Goal: Navigation & Orientation: Find specific page/section

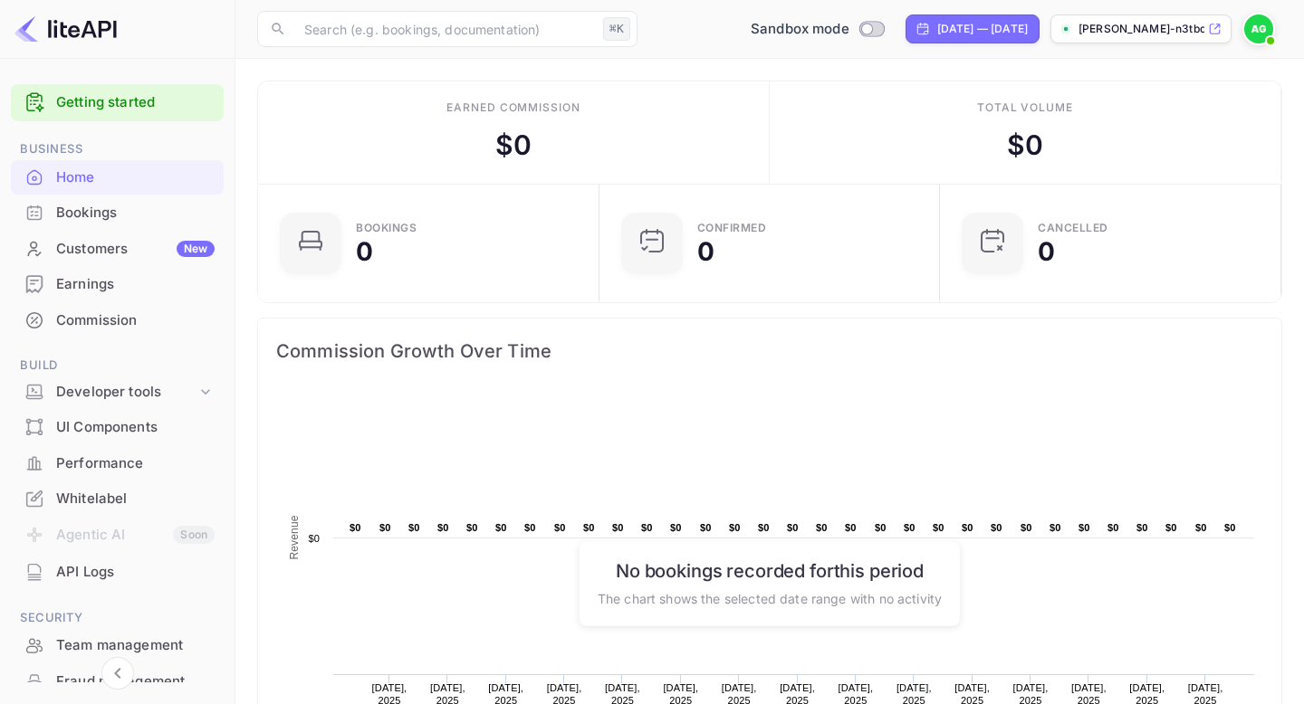
click at [1151, 33] on p "ahmed-galal-n3tbd.nuit..." at bounding box center [1141, 29] width 126 height 16
click at [1257, 35] on img at bounding box center [1258, 28] width 29 height 29
click at [1257, 35] on div at bounding box center [652, 352] width 1304 height 704
click at [113, 221] on div "Bookings" at bounding box center [135, 213] width 158 height 21
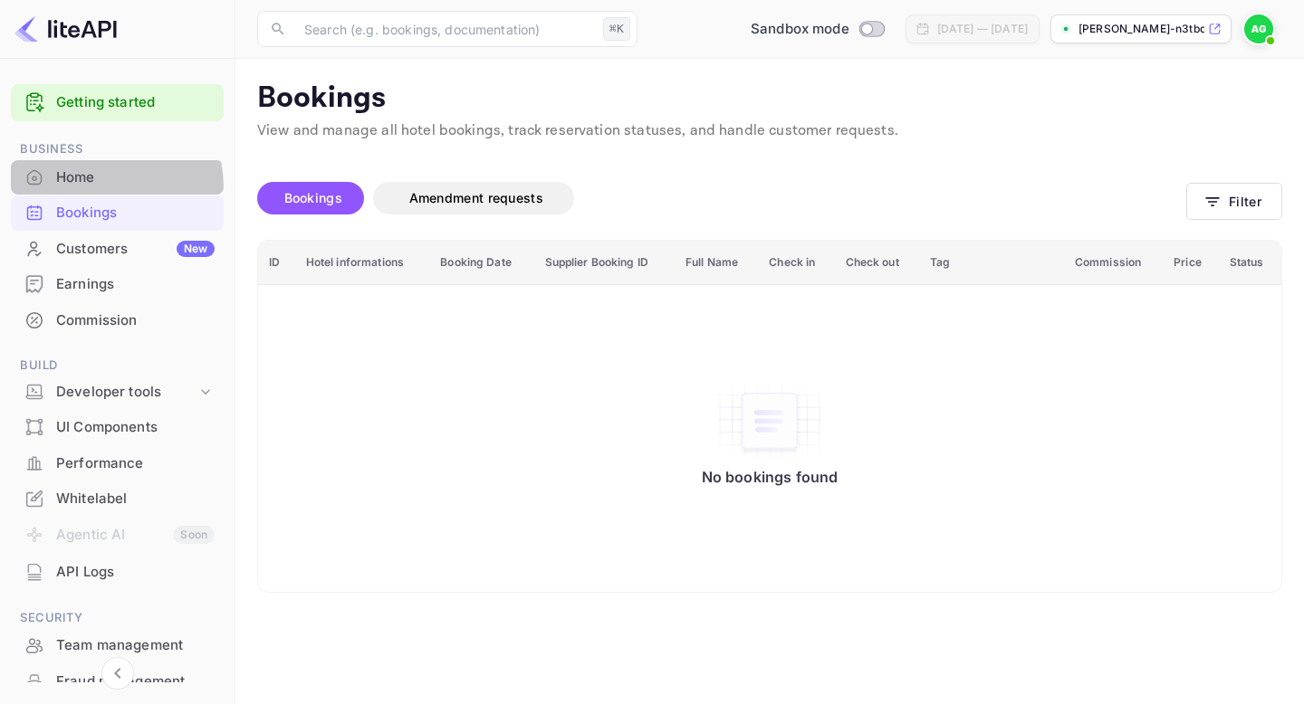
click at [80, 189] on div "Home" at bounding box center [117, 177] width 213 height 35
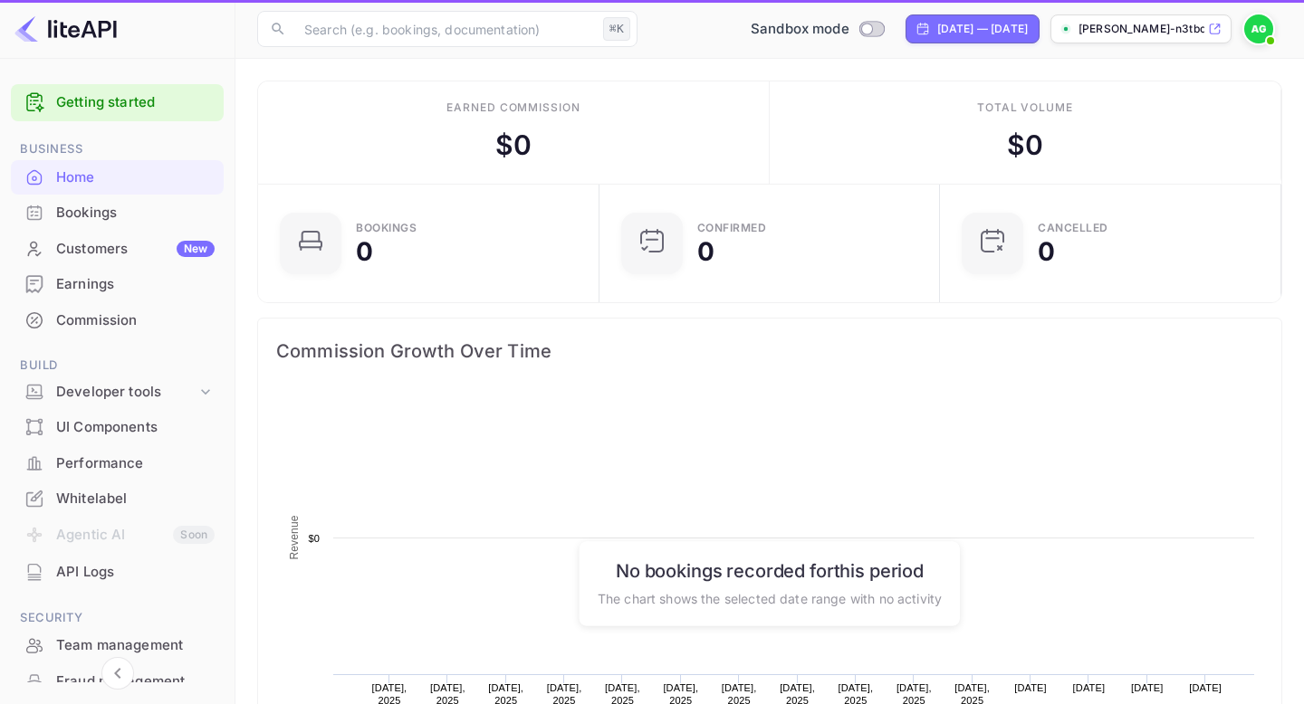
scroll to position [294, 330]
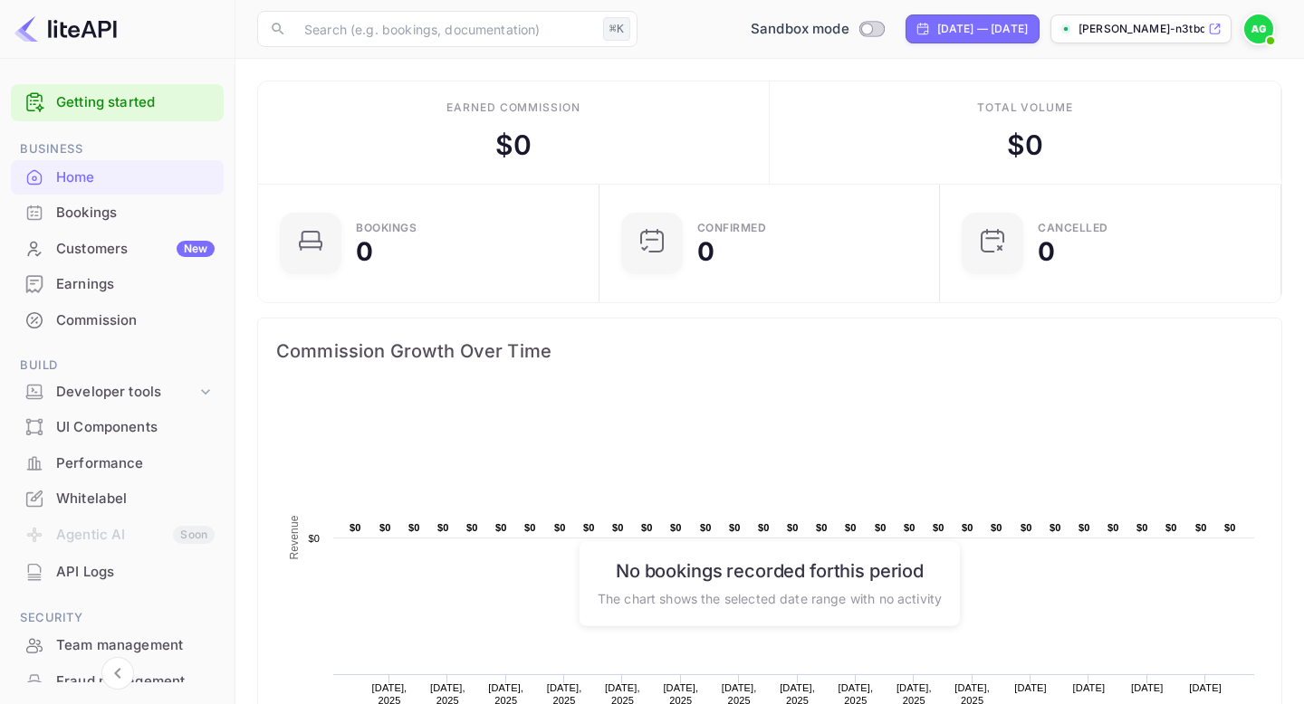
click at [1177, 28] on p "ahmed-galal-n3tbd.nuit..." at bounding box center [1141, 29] width 126 height 16
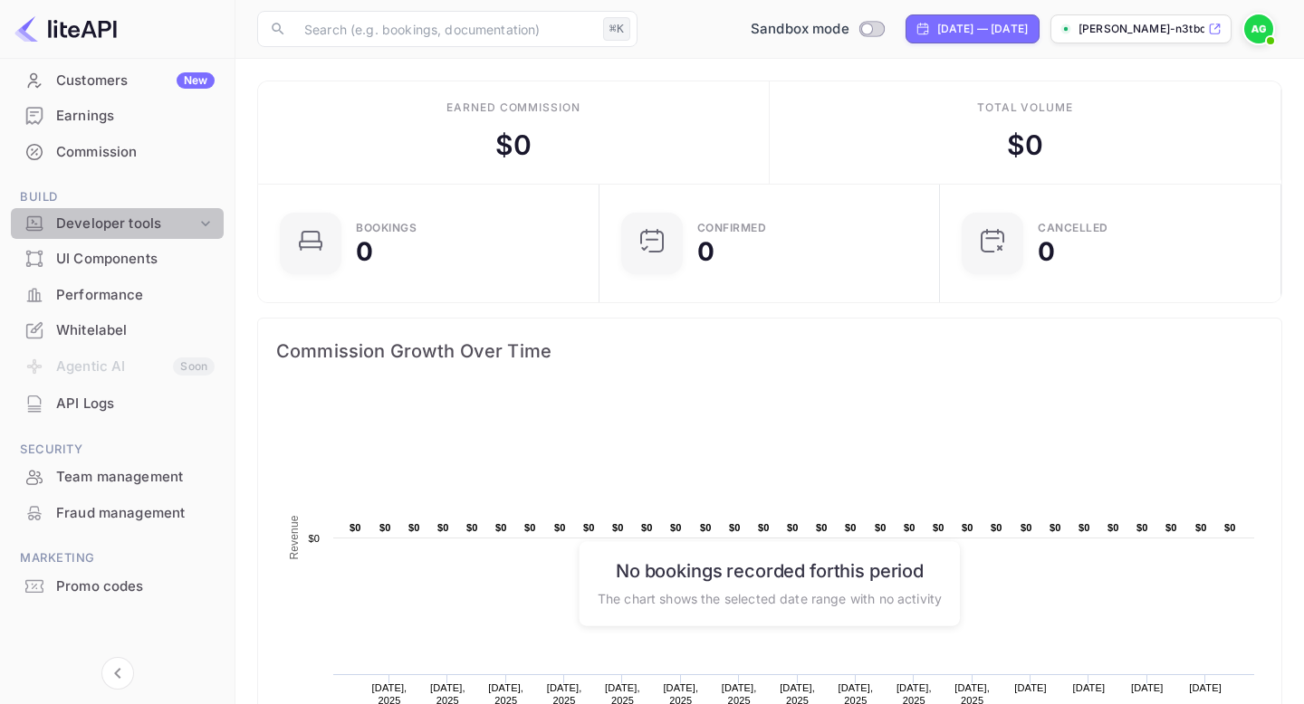
click at [143, 215] on div "Developer tools" at bounding box center [126, 224] width 140 height 21
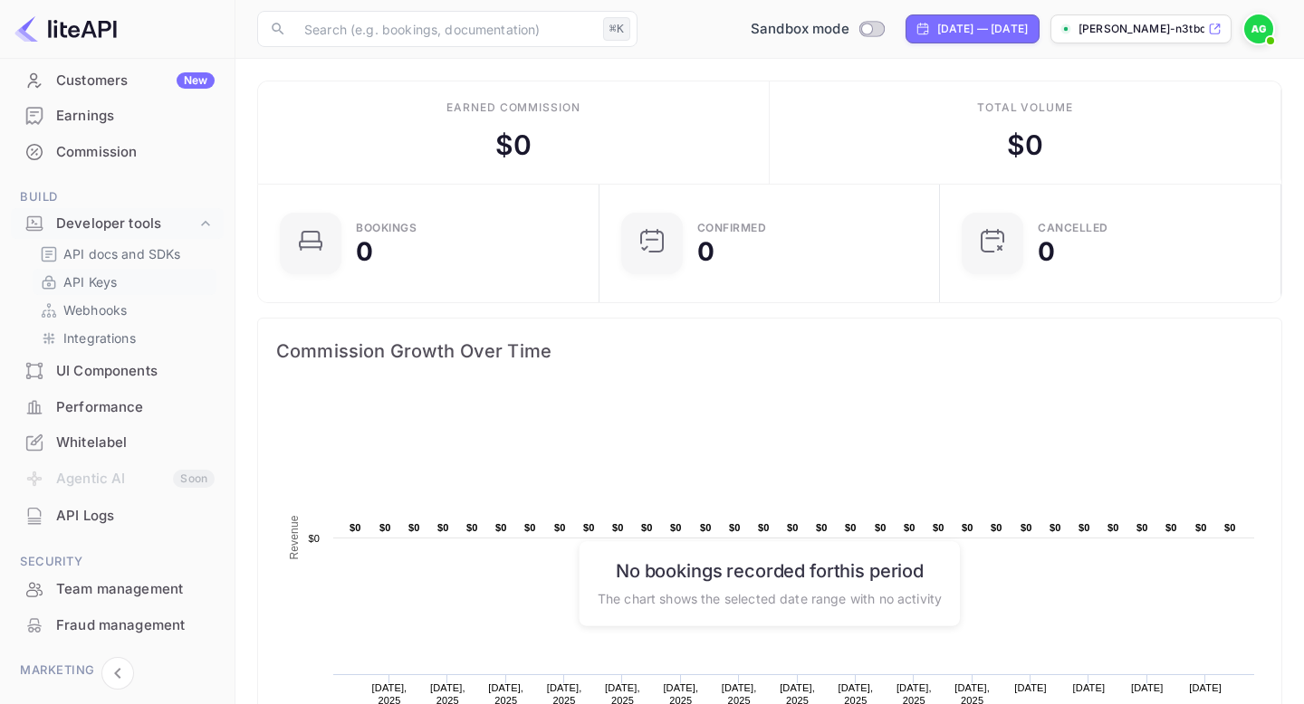
click at [129, 283] on link "API Keys" at bounding box center [124, 281] width 169 height 19
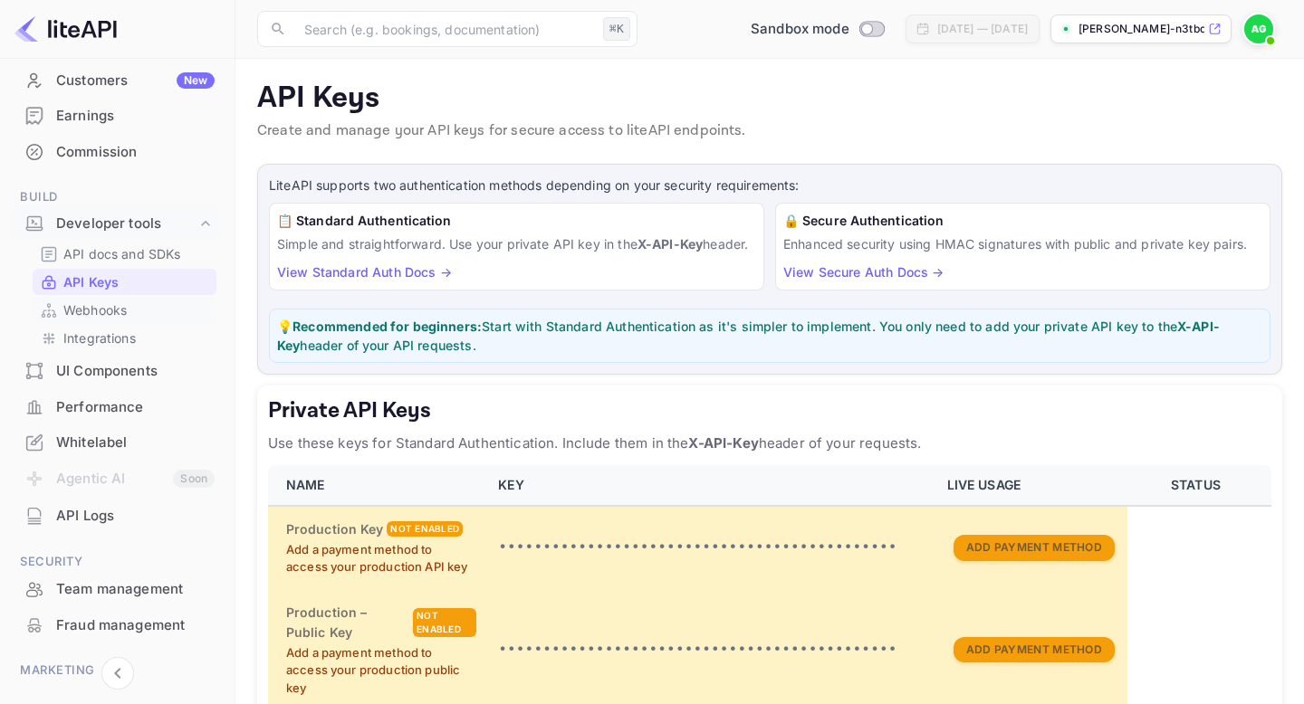
click at [128, 311] on link "Webhooks" at bounding box center [124, 310] width 169 height 19
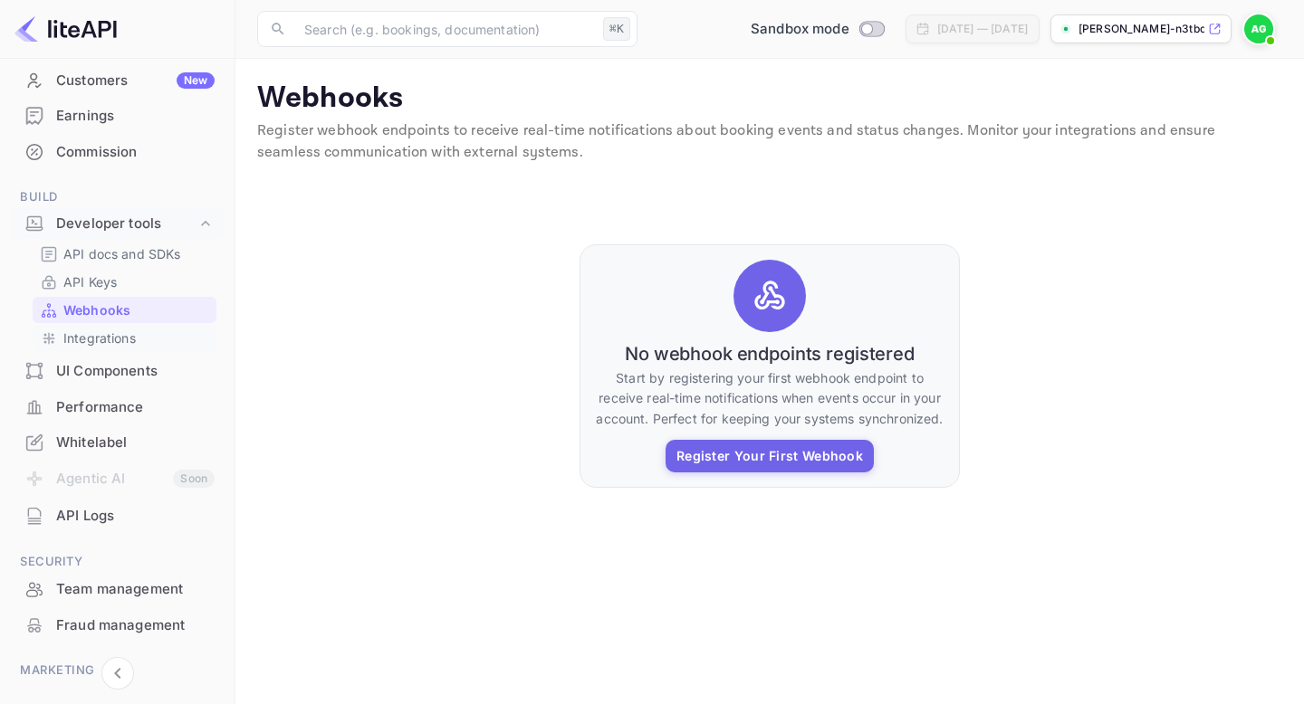
click at [131, 341] on p "Integrations" at bounding box center [99, 338] width 72 height 19
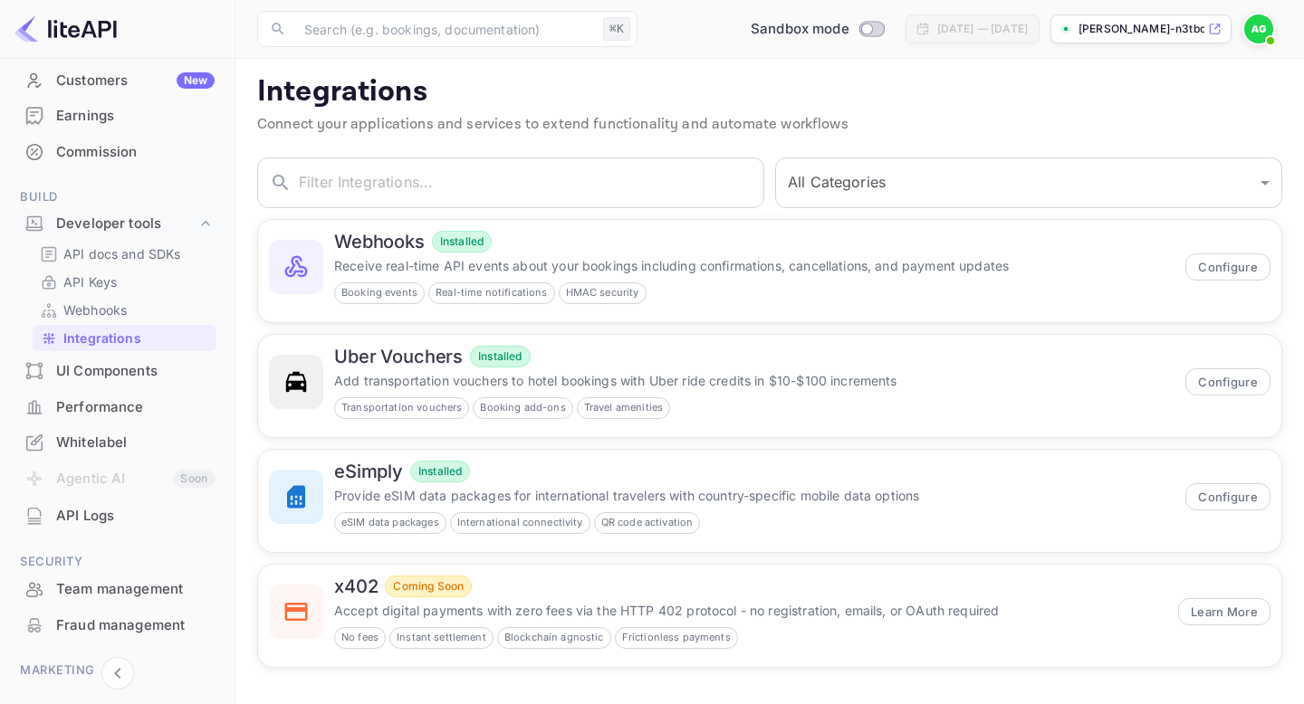
scroll to position [281, 0]
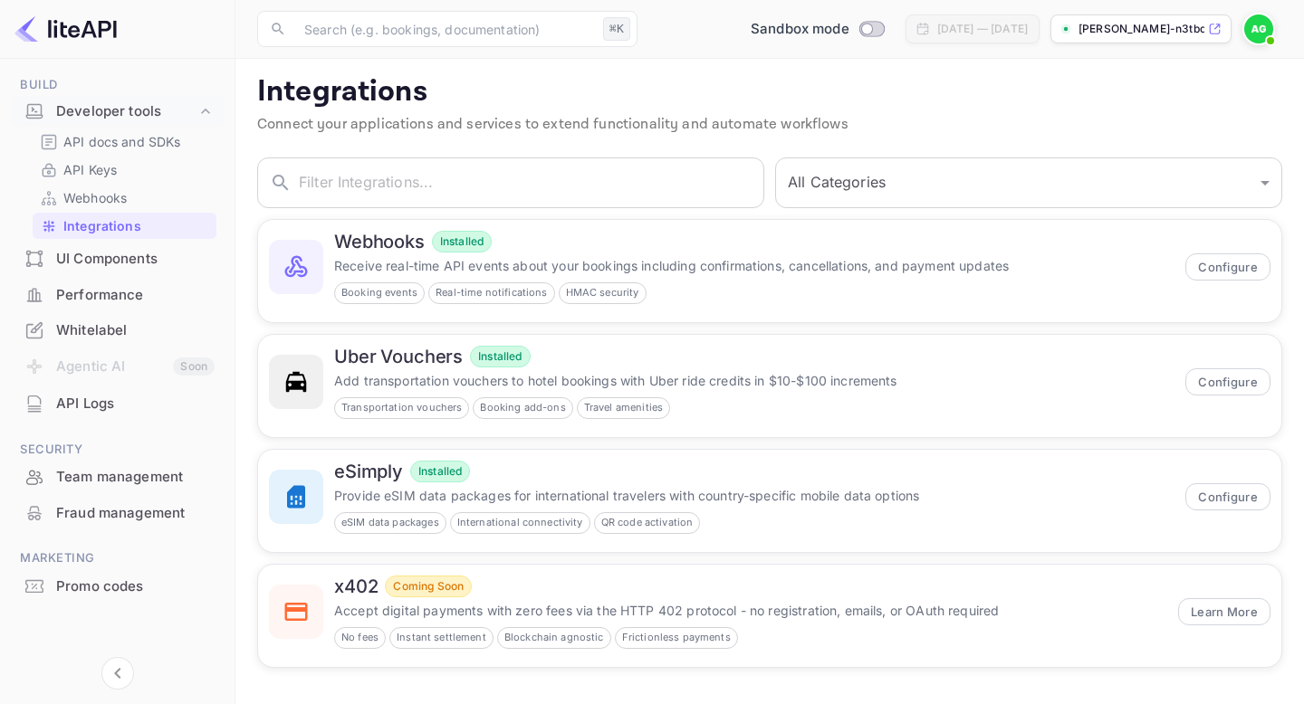
click at [120, 420] on div "API Logs" at bounding box center [117, 404] width 213 height 35
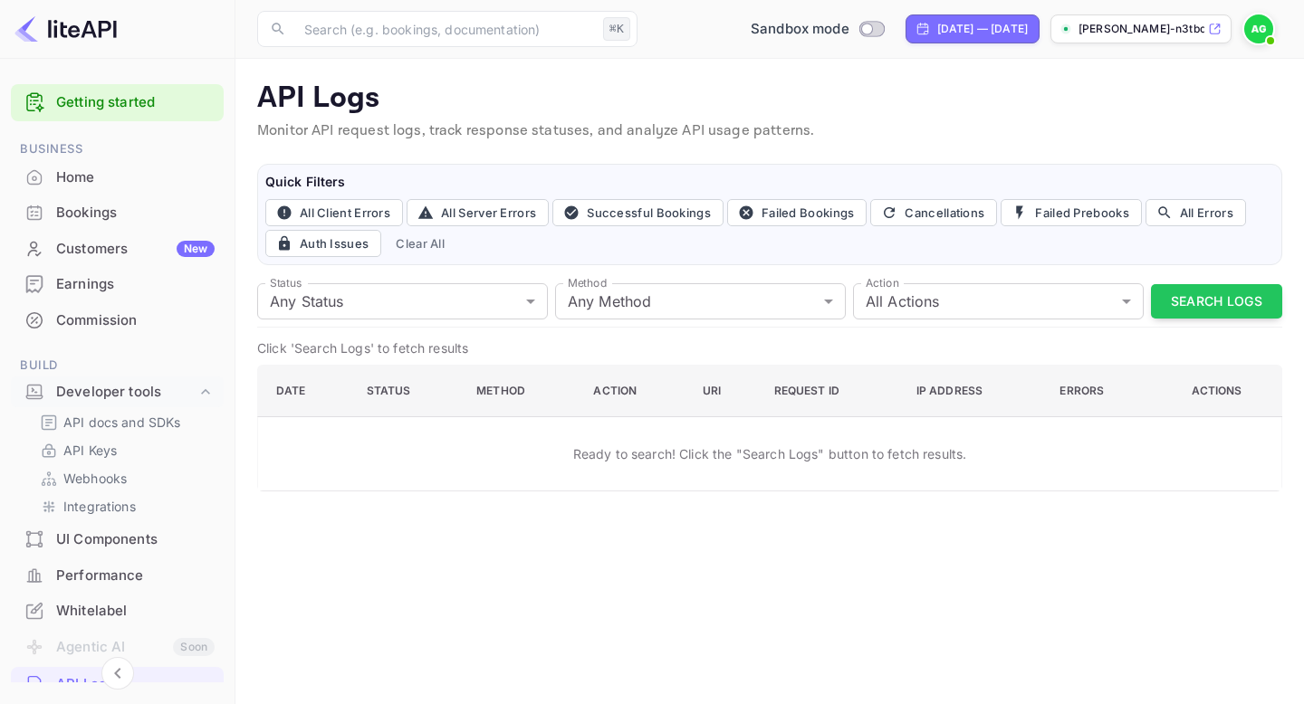
click at [92, 95] on link "Getting started" at bounding box center [135, 102] width 158 height 21
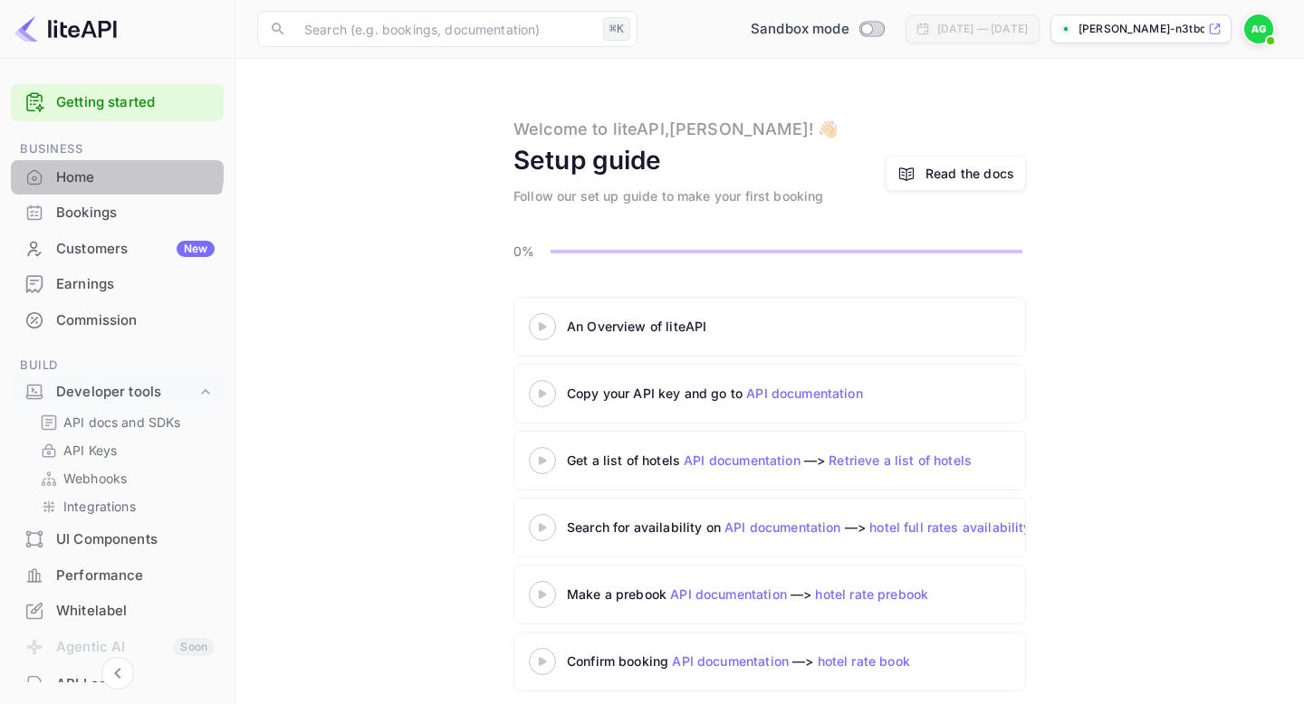
click at [91, 165] on div "Home" at bounding box center [117, 177] width 213 height 35
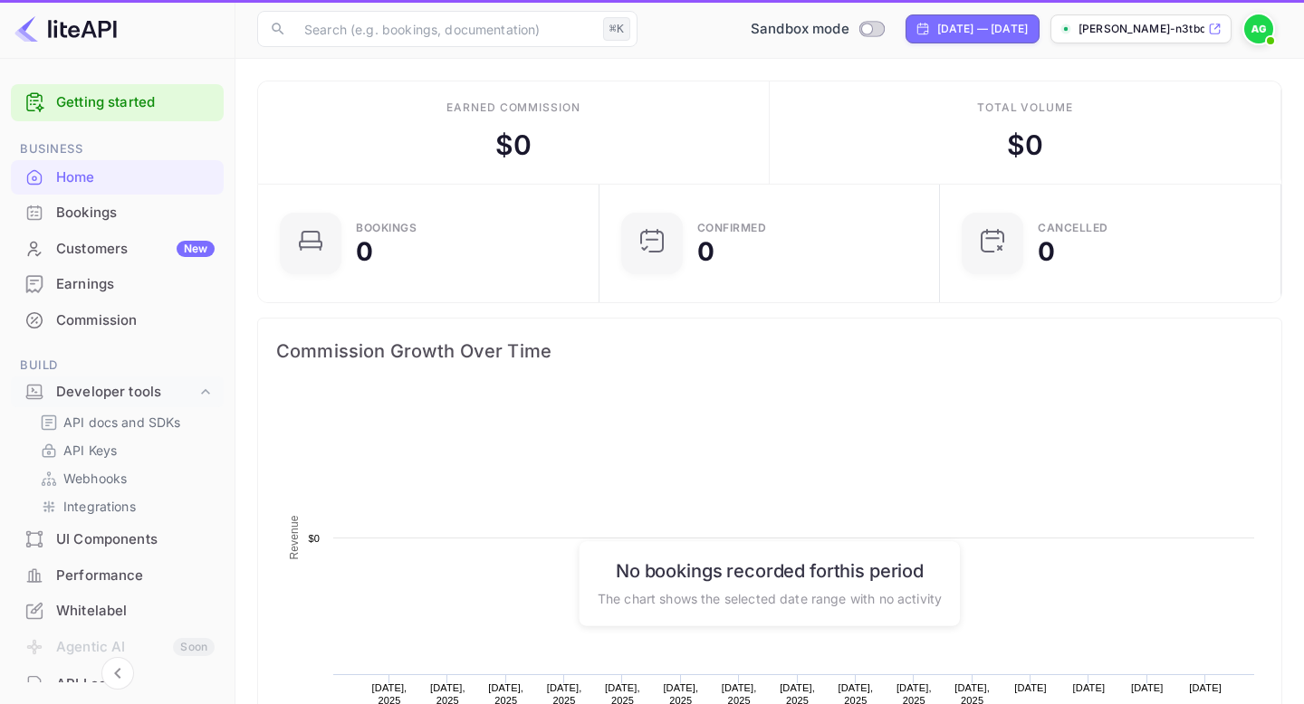
scroll to position [294, 330]
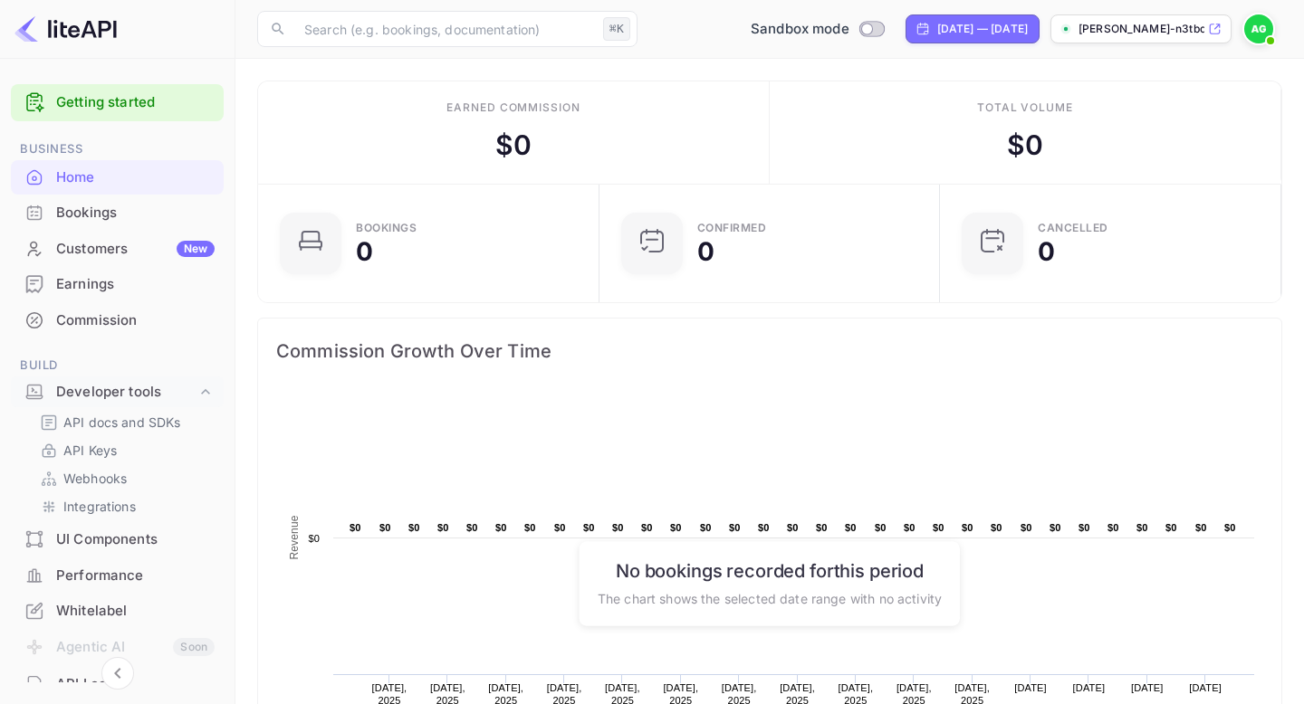
click at [1257, 30] on img at bounding box center [1258, 28] width 29 height 29
click at [1148, 146] on div "Settings" at bounding box center [1170, 142] width 208 height 43
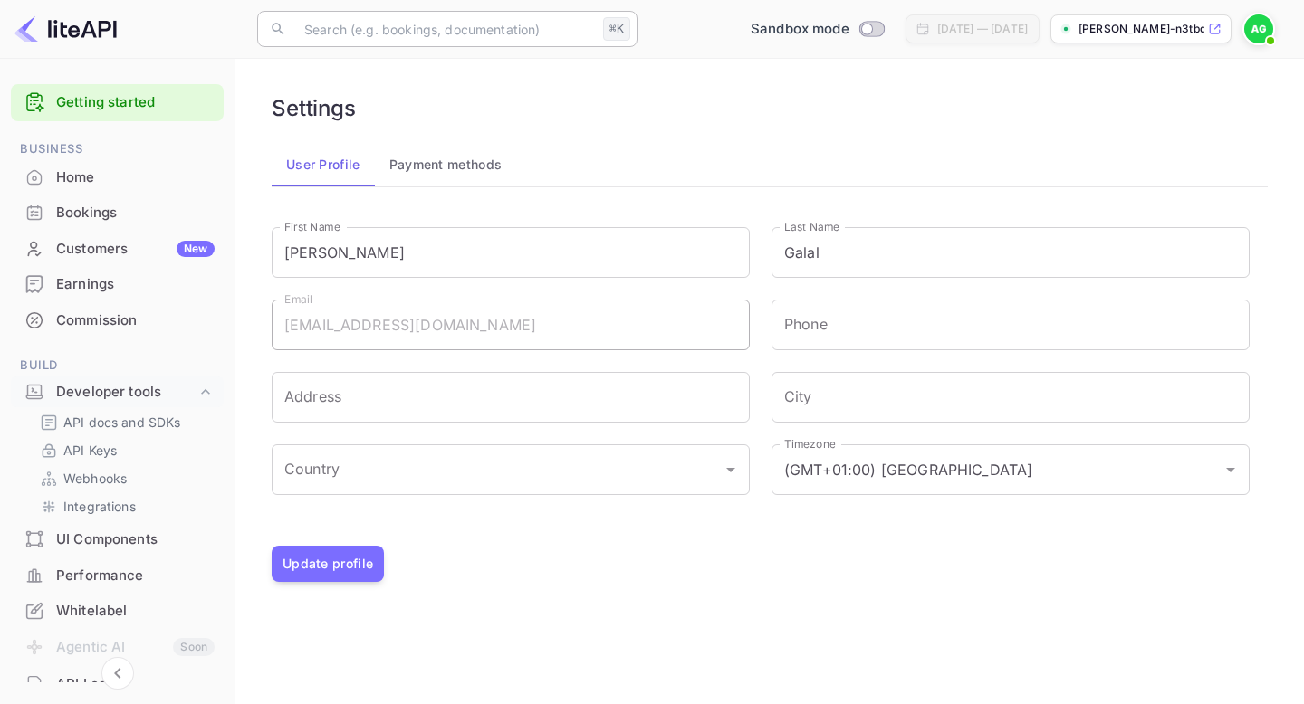
click at [435, 28] on input "text" at bounding box center [444, 29] width 302 height 36
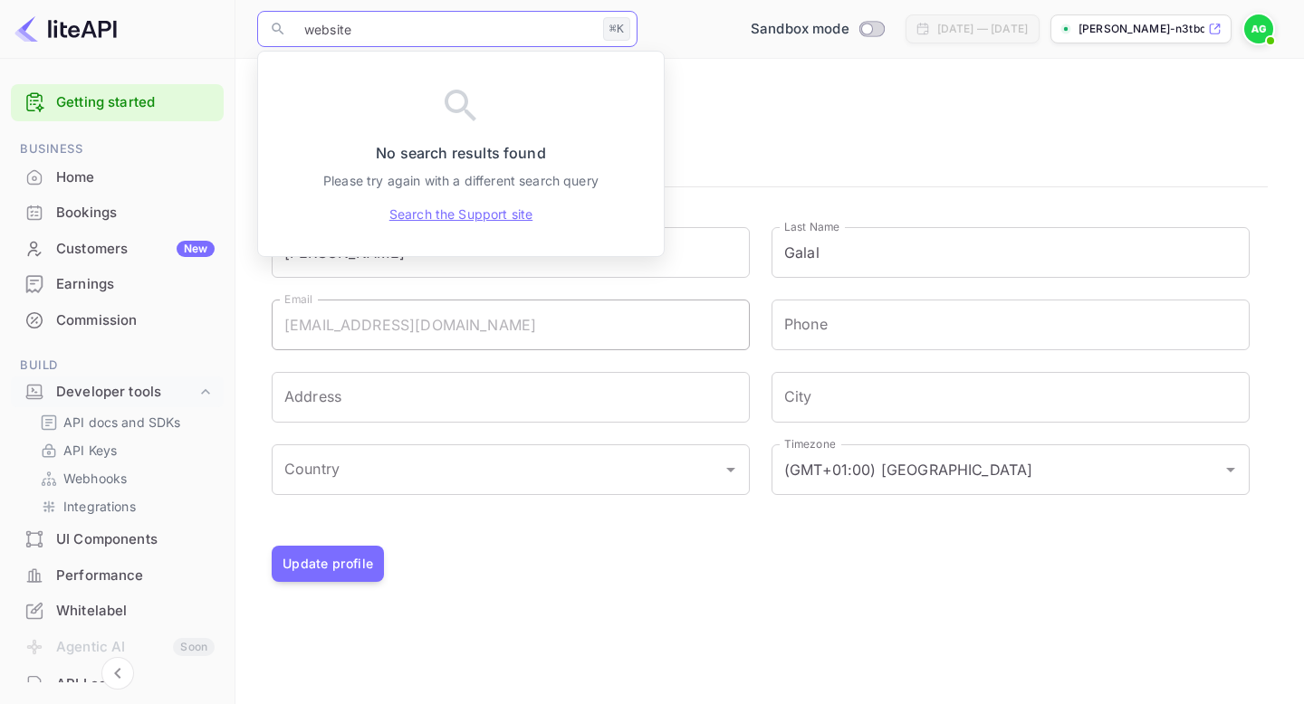
type input "website"
click at [465, 221] on link "Search the Support site" at bounding box center [460, 214] width 143 height 19
